Goal: Information Seeking & Learning: Learn about a topic

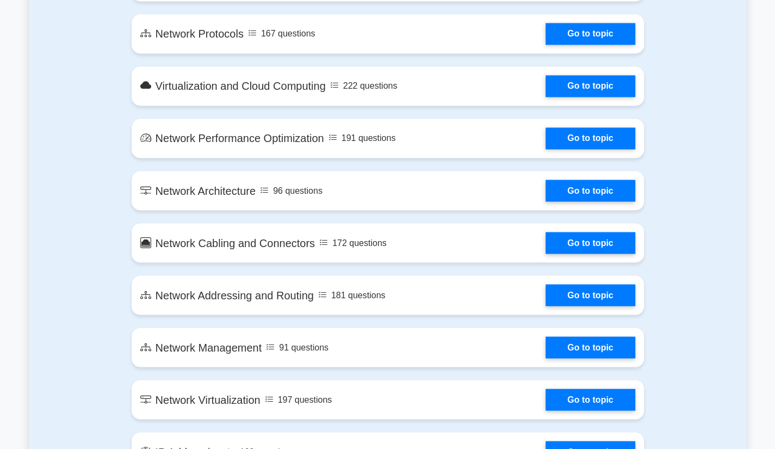
scroll to position [1010, 0]
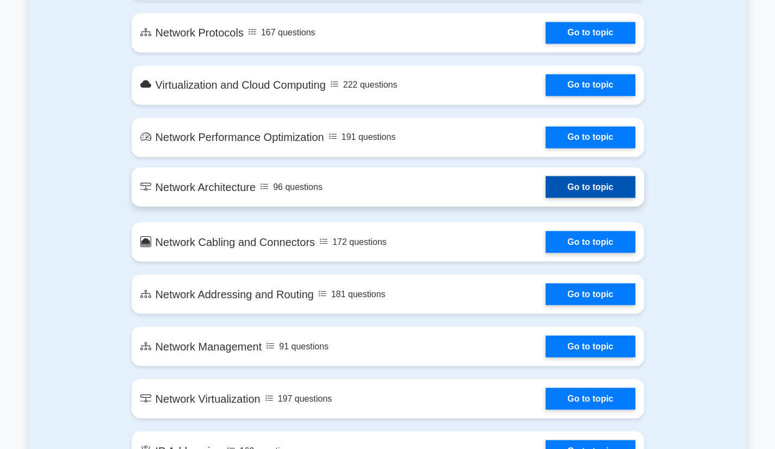
click at [583, 182] on link "Go to topic" at bounding box center [590, 187] width 89 height 22
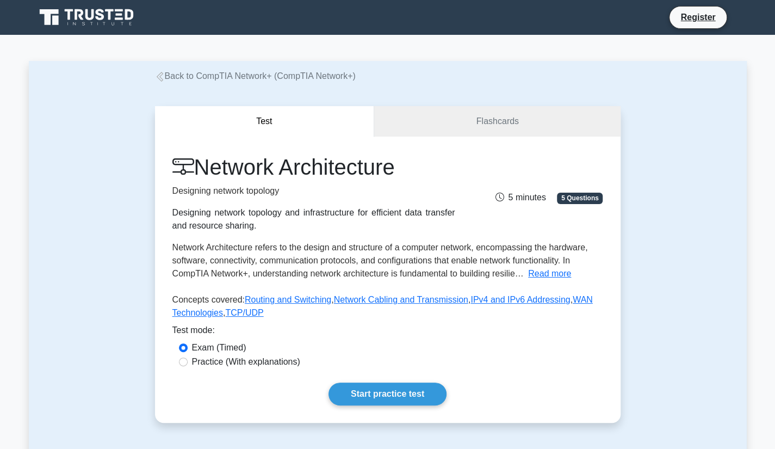
click at [296, 364] on label "Practice (With explanations)" at bounding box center [246, 361] width 108 height 13
click at [188, 364] on input "Practice (With explanations)" at bounding box center [183, 361] width 9 height 9
radio input "true"
click at [226, 348] on label "Exam (Timed)" at bounding box center [219, 347] width 54 height 13
click at [188, 348] on input "Exam (Timed)" at bounding box center [183, 347] width 9 height 9
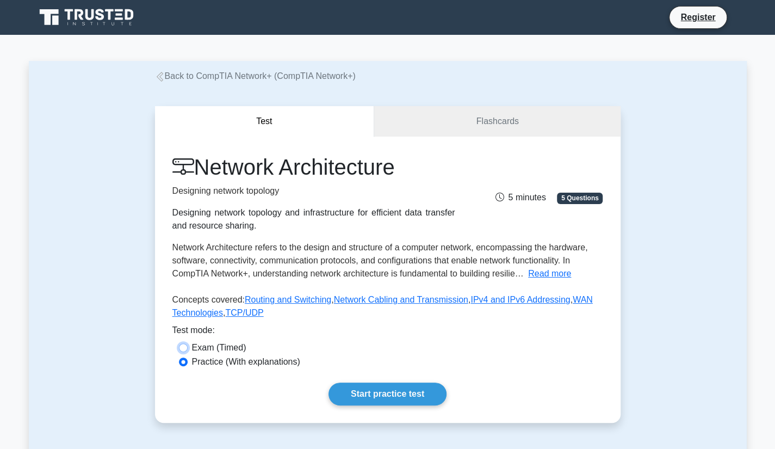
radio input "true"
click at [359, 389] on link "Start practice test" at bounding box center [388, 393] width 118 height 23
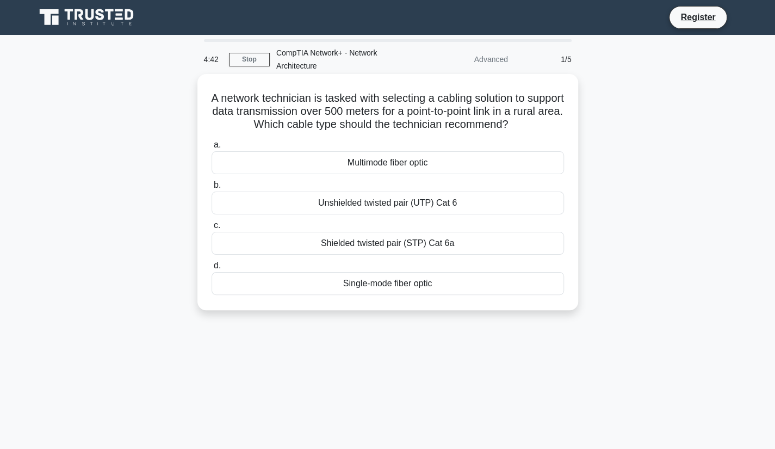
click at [398, 170] on div "Multimode fiber optic" at bounding box center [388, 162] width 352 height 23
click at [212, 149] on input "a. Multimode fiber optic" at bounding box center [212, 144] width 0 height 7
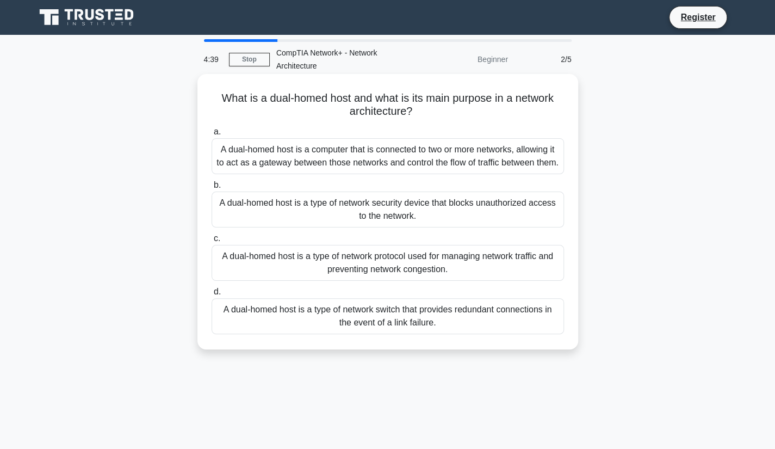
click at [359, 152] on div "A dual-homed host is a computer that is connected to two or more networks, allo…" at bounding box center [388, 156] width 352 height 36
click at [212, 135] on input "a. A dual-homed host is a computer that is connected to two or more networks, a…" at bounding box center [212, 131] width 0 height 7
